Goal: Transaction & Acquisition: Purchase product/service

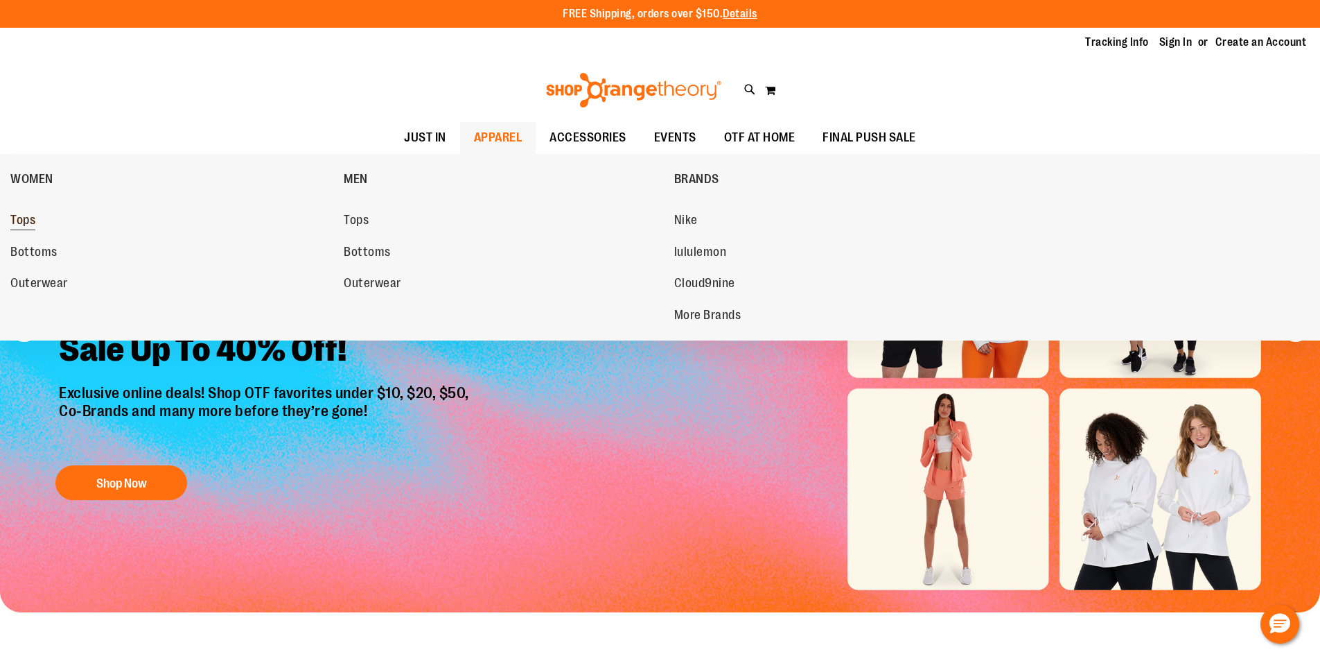
click at [34, 216] on span "Tops" at bounding box center [22, 221] width 25 height 17
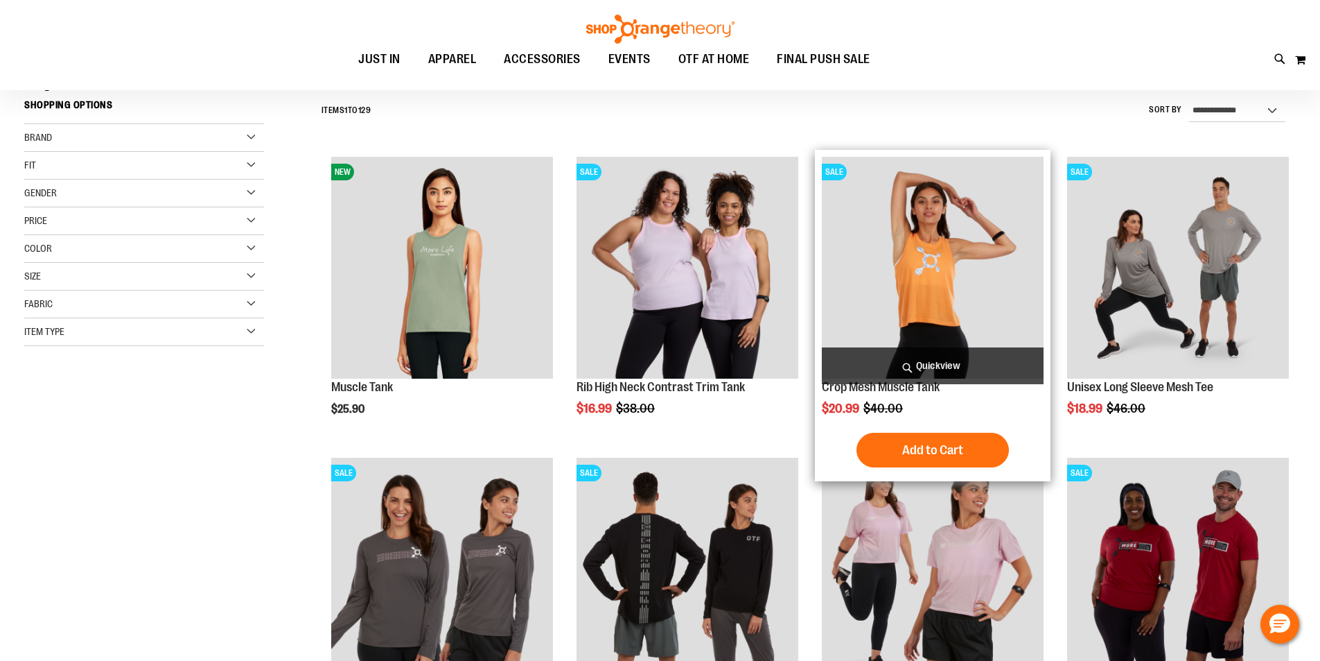
scroll to position [138, 0]
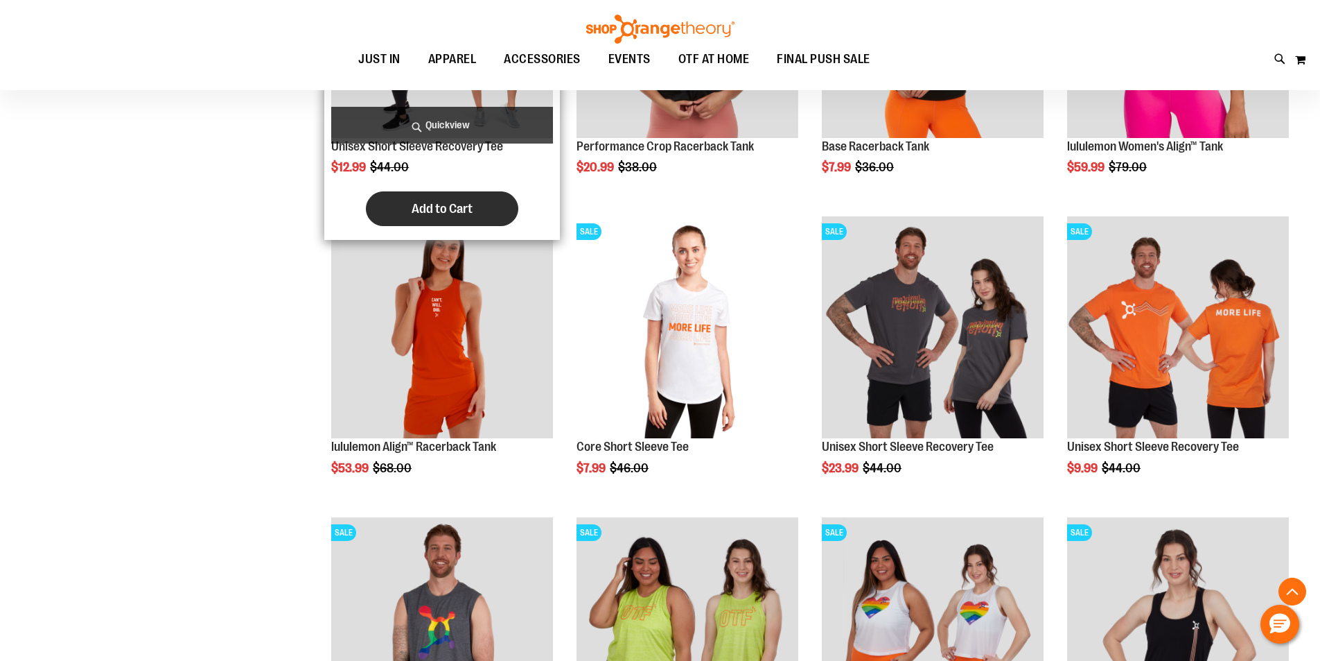
scroll to position [970, 0]
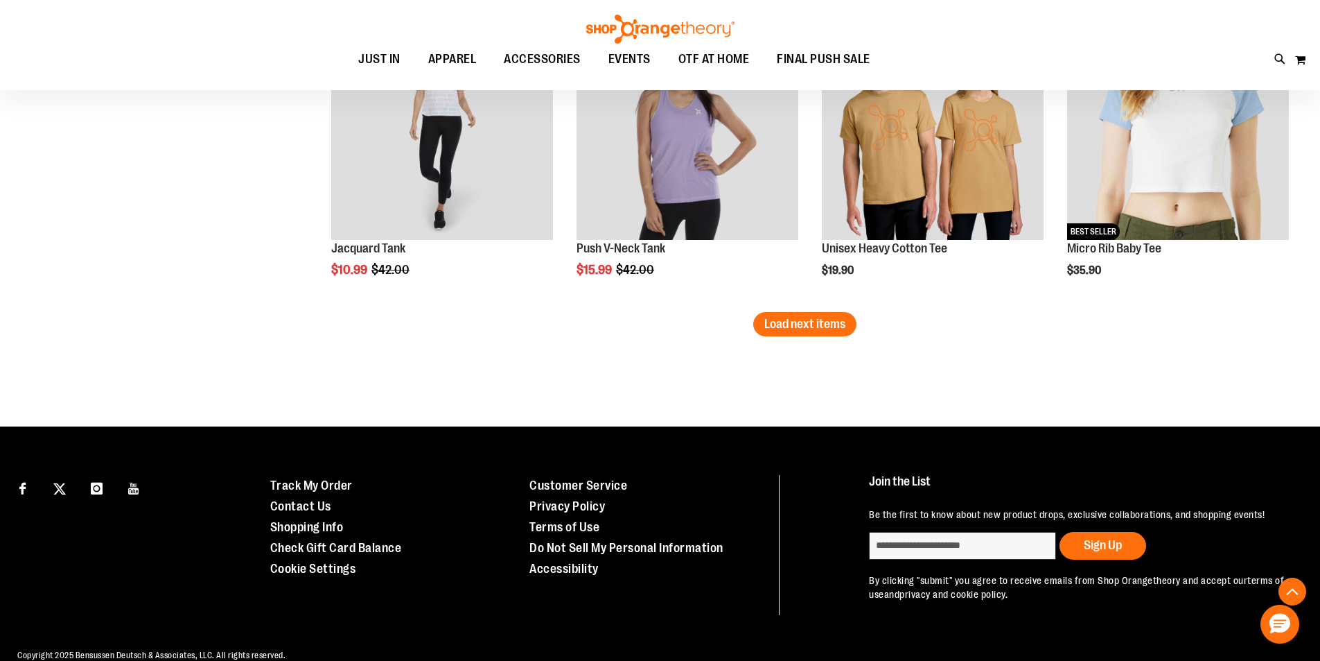
scroll to position [2680, 0]
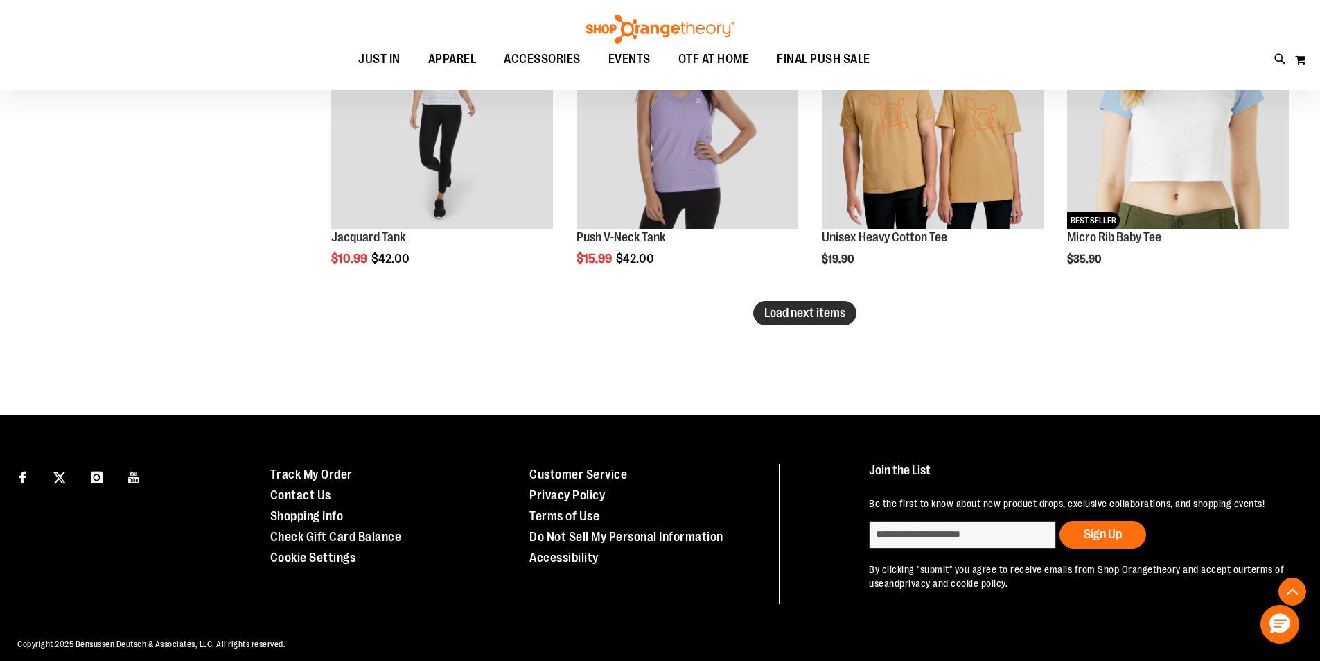
click at [816, 297] on div "NEW Unisex Heavy Cotton Tee $19.90 [GEOGRAPHIC_DATA] Add to Cart" at bounding box center [933, 151] width 236 height 301
click at [812, 304] on button "Load next items" at bounding box center [804, 313] width 103 height 24
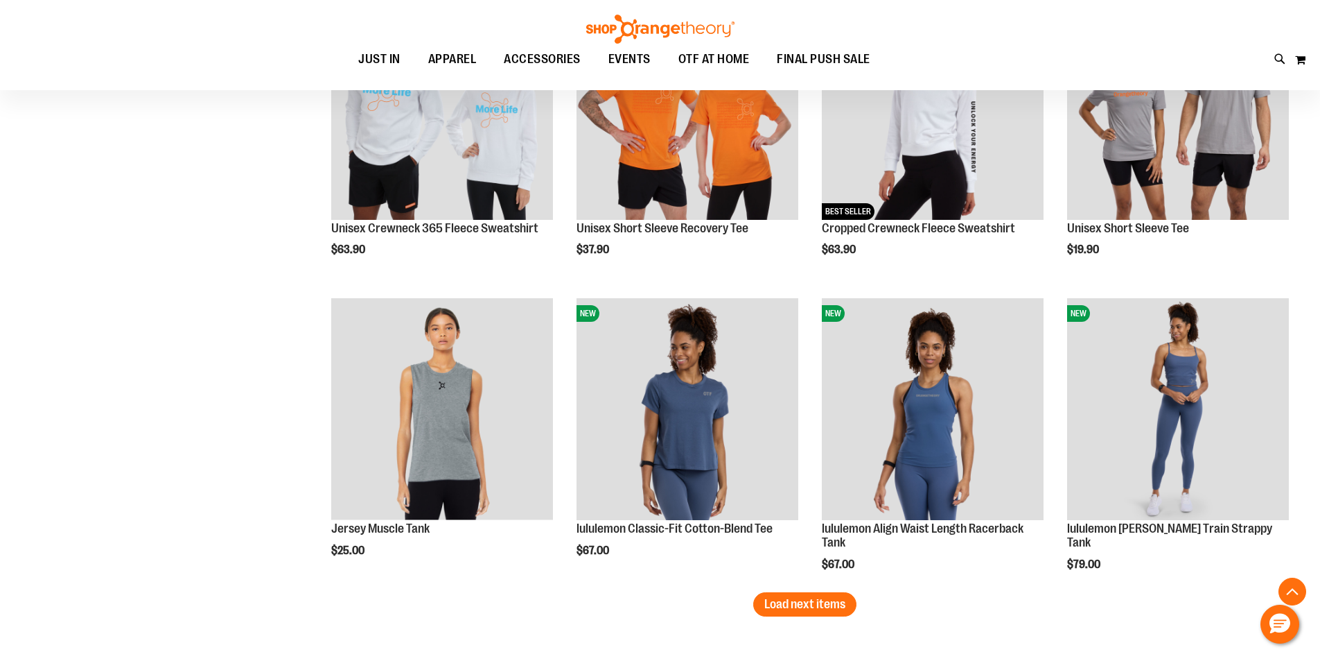
scroll to position [3191, 0]
